Goal: Use online tool/utility

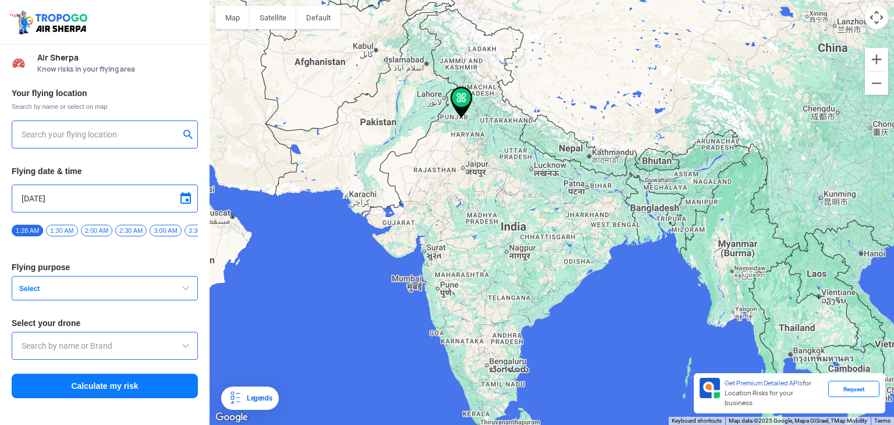
type input "SLIET Rd, [GEOGRAPHIC_DATA], [GEOGRAPHIC_DATA], [GEOGRAPHIC_DATA]"
click at [112, 388] on button "Calculate my risk" at bounding box center [105, 386] width 186 height 24
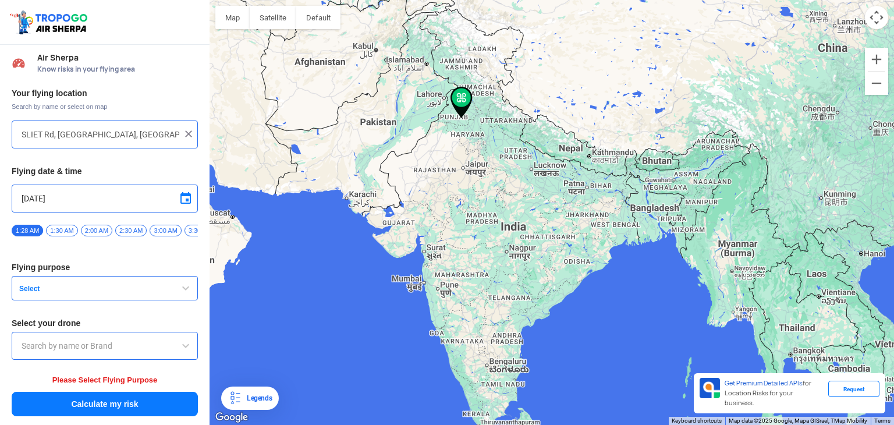
click at [181, 352] on span at bounding box center [186, 346] width 14 height 14
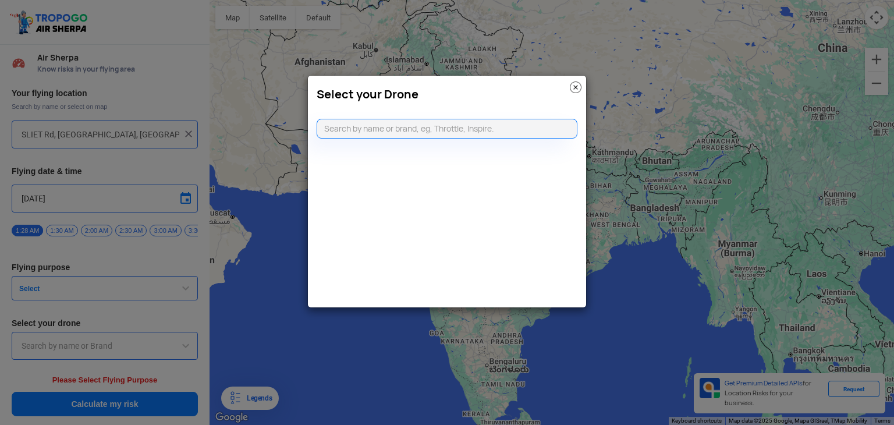
click at [127, 297] on modal-container "Select your Drone" at bounding box center [447, 212] width 894 height 425
click at [574, 88] on img at bounding box center [576, 87] width 12 height 12
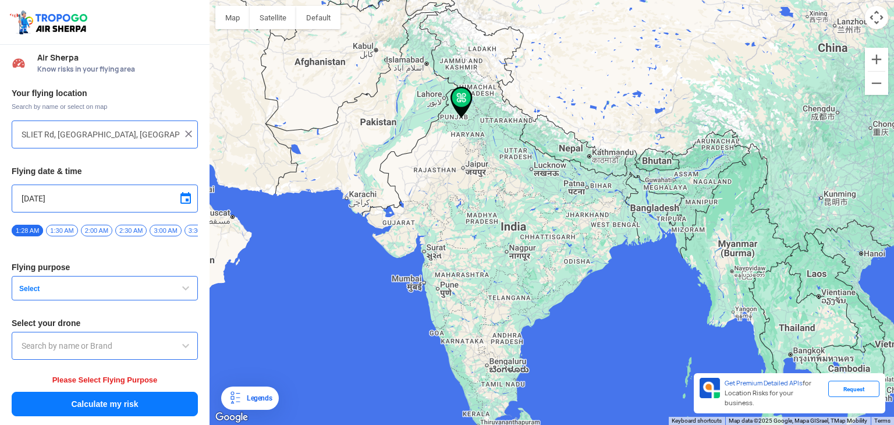
click at [107, 289] on span "Select" at bounding box center [87, 288] width 145 height 9
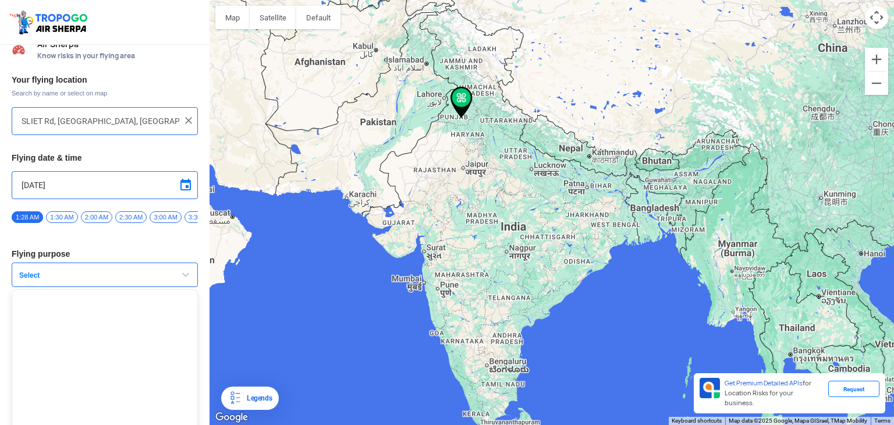
scroll to position [28, 0]
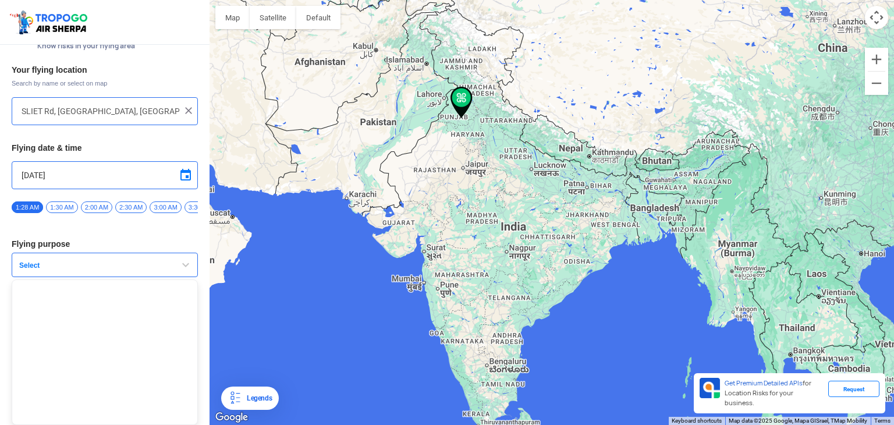
click at [170, 261] on button "Select" at bounding box center [105, 265] width 186 height 24
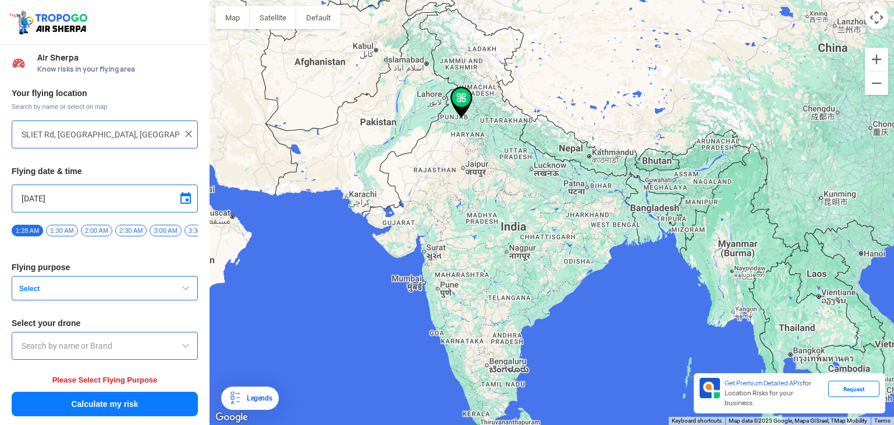
click at [184, 292] on span "button" at bounding box center [186, 288] width 14 height 14
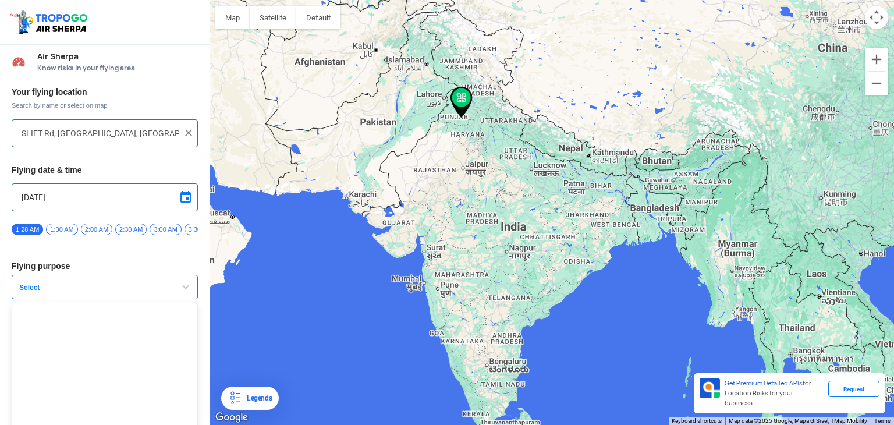
scroll to position [28, 0]
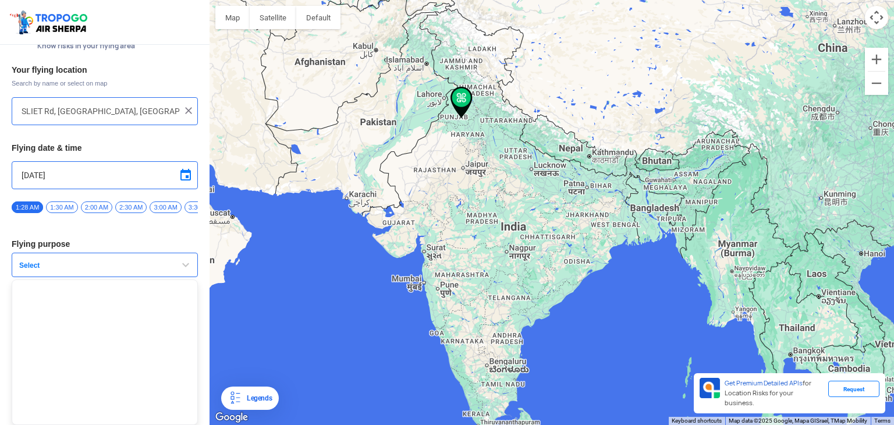
click at [91, 171] on input "[DATE]" at bounding box center [105, 175] width 166 height 14
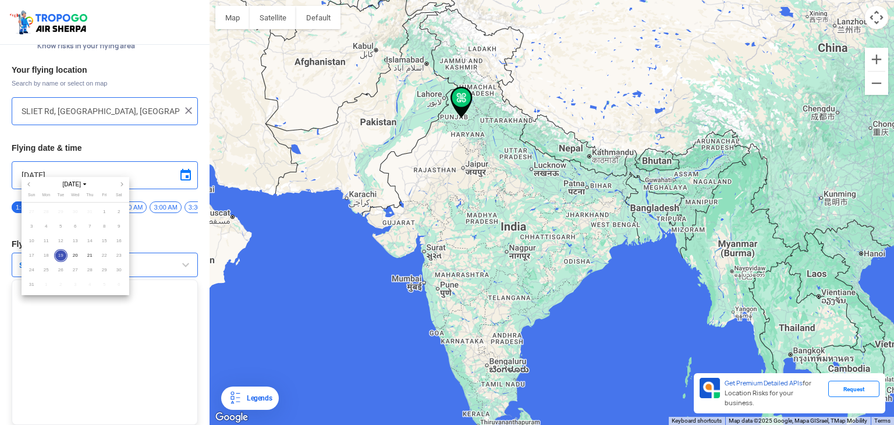
click at [182, 227] on div at bounding box center [447, 212] width 894 height 425
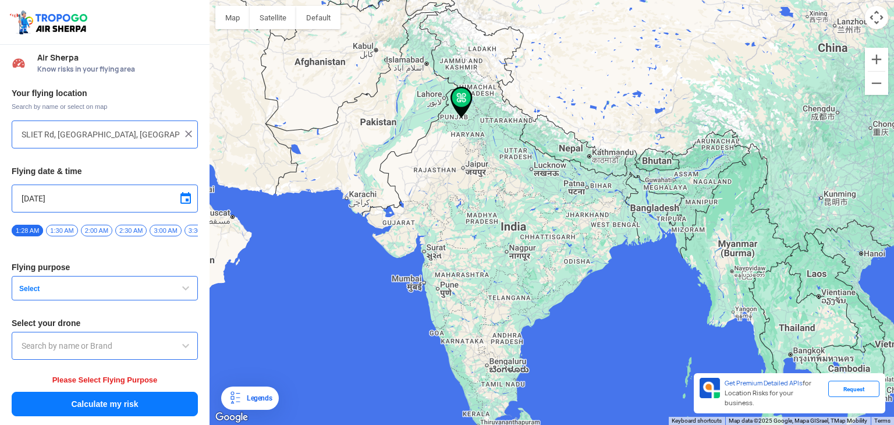
drag, startPoint x: 174, startPoint y: 233, endPoint x: 124, endPoint y: 222, distance: 51.1
click at [111, 224] on div "1:28 AM 1:30 AM 2:00 AM 2:30 AM 3:00 AM 3:30 AM 4:00 AM 4:30 AM 5:00 AM 5:30 AM…" at bounding box center [105, 234] width 186 height 20
drag, startPoint x: 182, startPoint y: 229, endPoint x: 65, endPoint y: 219, distance: 118.0
click at [65, 219] on div "Your flying location Search by name or select on map [STREET_ADDRESS] Flying da…" at bounding box center [104, 252] width 209 height 341
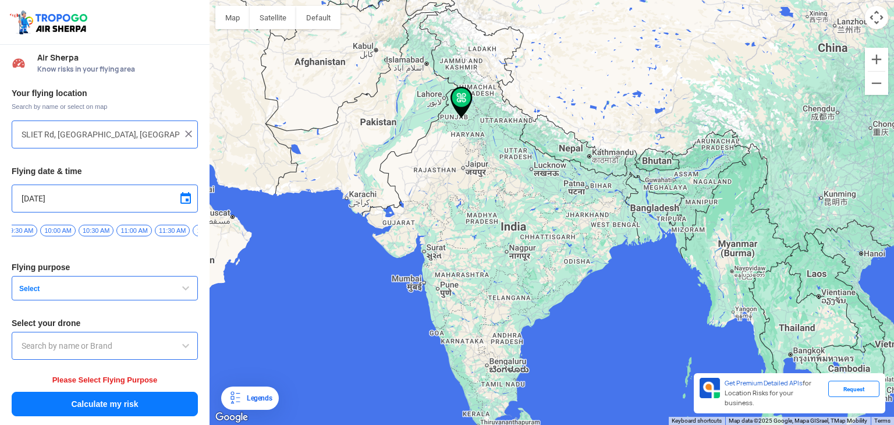
scroll to position [0, 584]
click at [57, 225] on span "10:00 AM" at bounding box center [66, 231] width 35 height 12
click at [113, 293] on span "Select" at bounding box center [87, 288] width 145 height 9
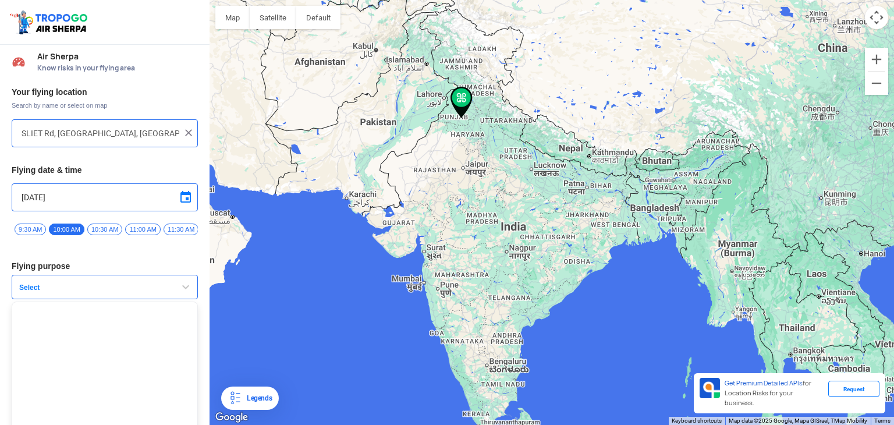
click at [113, 292] on span "Select" at bounding box center [87, 287] width 145 height 9
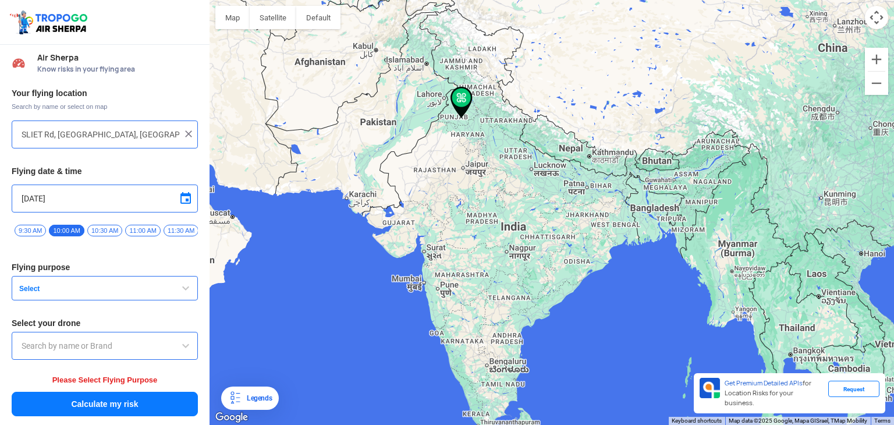
click at [159, 293] on button "Select" at bounding box center [105, 288] width 186 height 24
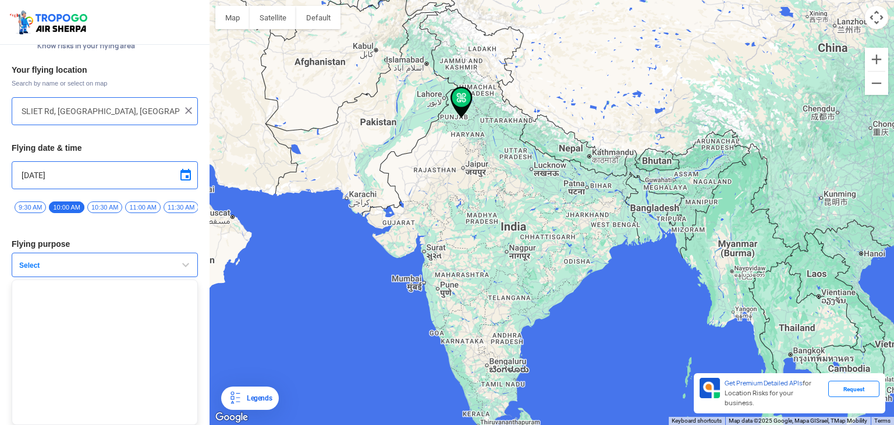
click at [50, 289] on ul at bounding box center [105, 351] width 186 height 145
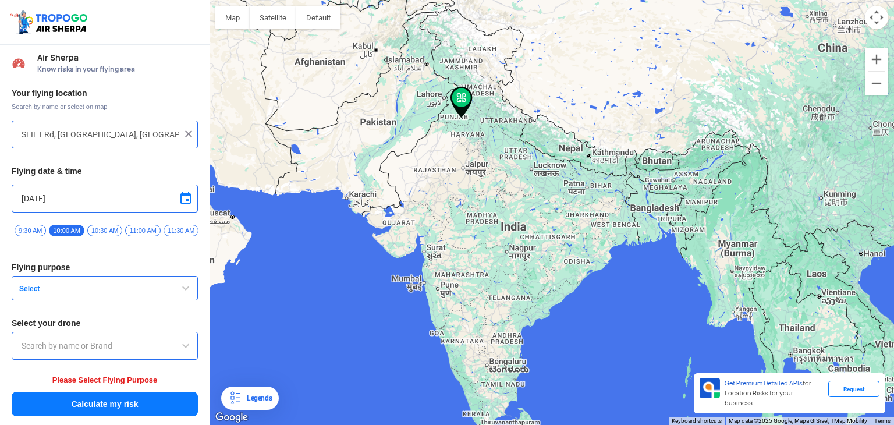
scroll to position [1, 0]
click at [168, 289] on button "Select" at bounding box center [105, 288] width 186 height 24
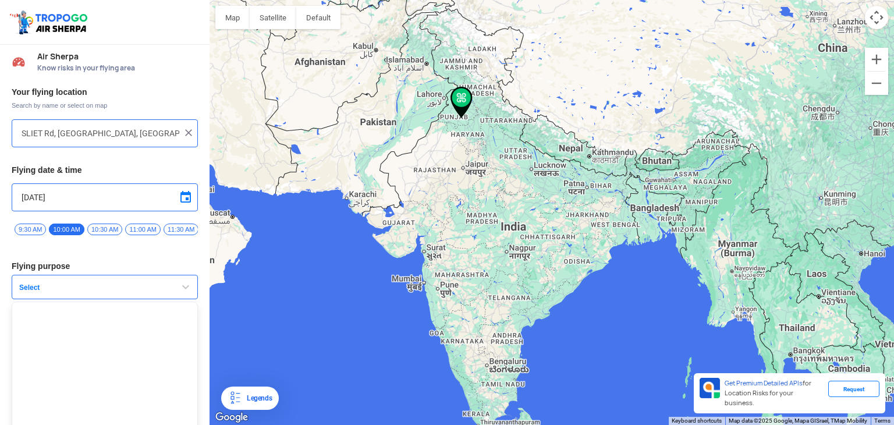
click at [47, 321] on ul at bounding box center [105, 373] width 186 height 145
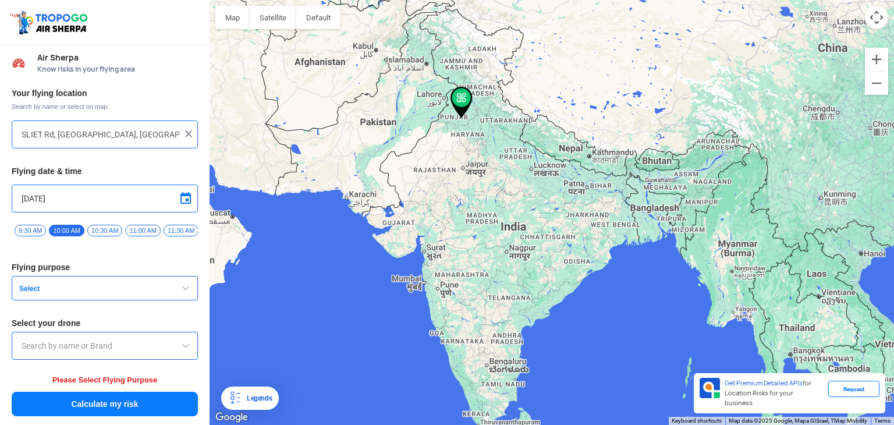
click at [47, 321] on h3 "Select your drone" at bounding box center [105, 323] width 186 height 8
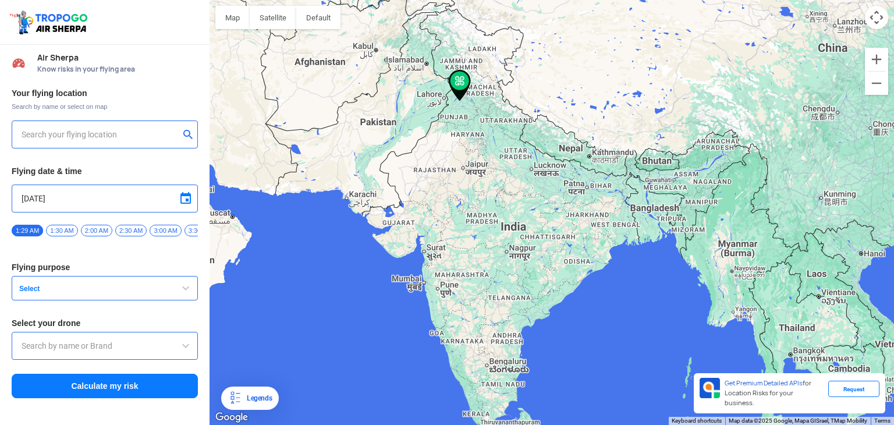
click at [189, 290] on span "button" at bounding box center [186, 288] width 14 height 14
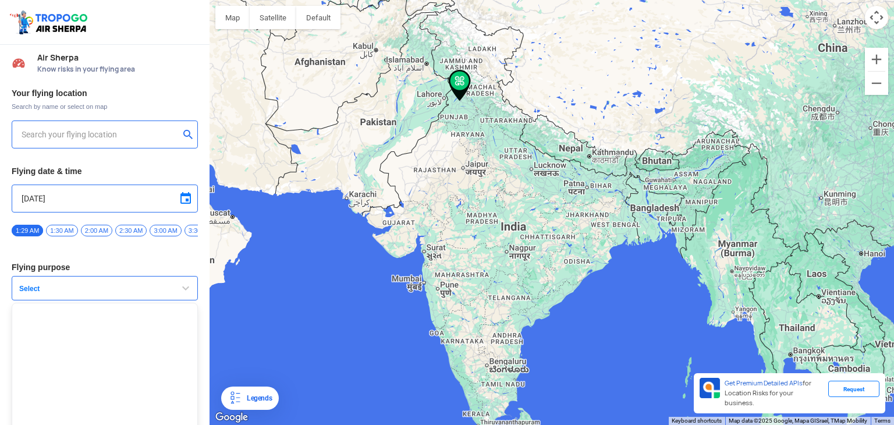
type input "164, Adarsh Nagar Rd, Krishna Nagar, Adarsh Nagar, Jalandhar, Punjab 144008, In…"
click at [189, 290] on span "button" at bounding box center [186, 288] width 14 height 14
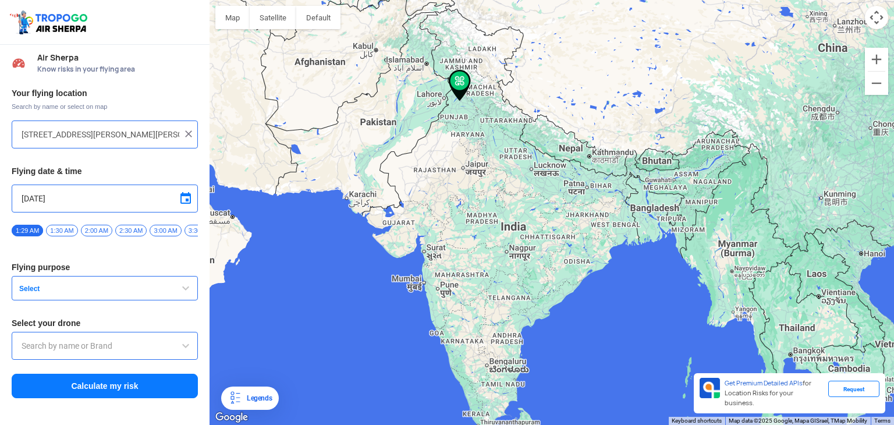
click at [189, 290] on span "button" at bounding box center [186, 288] width 14 height 14
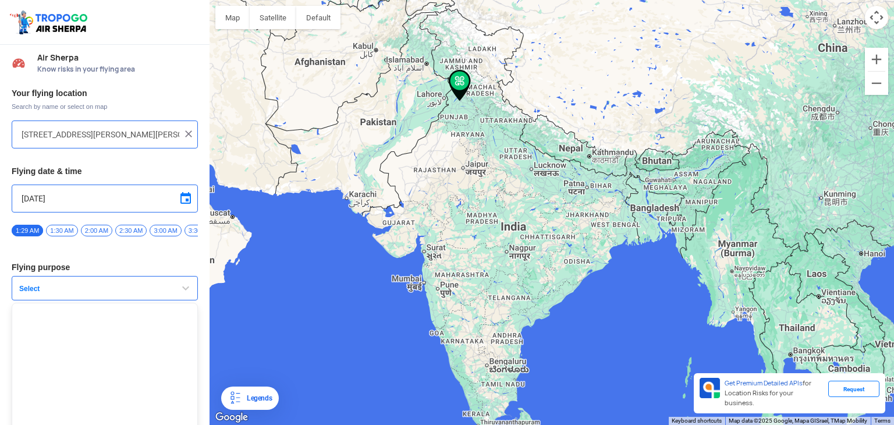
click at [189, 290] on span "button" at bounding box center [186, 288] width 14 height 14
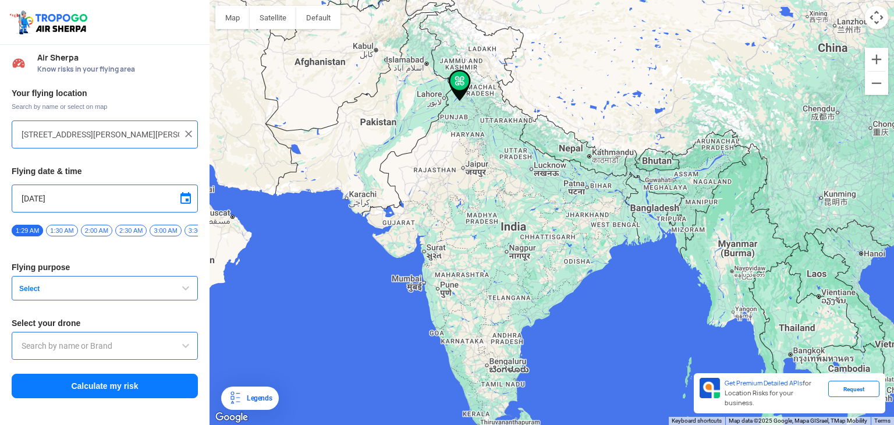
click at [189, 290] on span "button" at bounding box center [186, 288] width 14 height 14
